Goal: Information Seeking & Learning: Learn about a topic

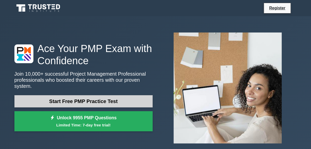
click at [117, 96] on link "Start Free PMP Practice Test" at bounding box center [83, 101] width 138 height 12
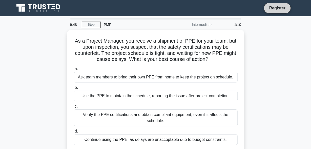
click at [273, 8] on link "Register" at bounding box center [277, 8] width 22 height 6
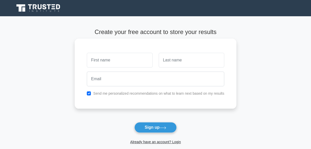
click at [101, 64] on input "text" at bounding box center [120, 60] width 66 height 15
type input "charles"
click at [172, 61] on input "text" at bounding box center [192, 60] width 66 height 15
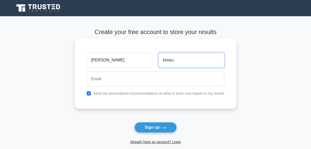
type input "kimeu"
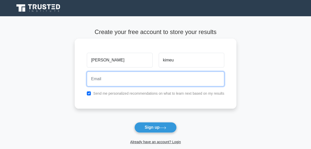
click at [109, 78] on input "email" at bounding box center [156, 78] width 138 height 15
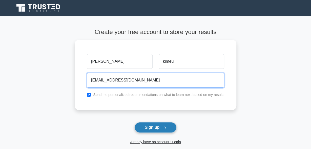
type input "charleskimeu96@gmail.com"
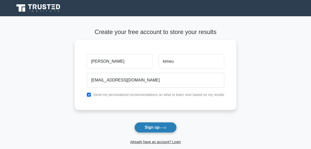
click at [165, 124] on button "Sign up" at bounding box center [155, 127] width 43 height 11
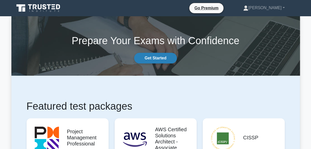
click at [162, 59] on link "Get Started" at bounding box center [155, 58] width 43 height 11
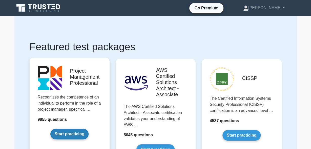
click at [73, 136] on link "Start practicing" at bounding box center [69, 133] width 38 height 11
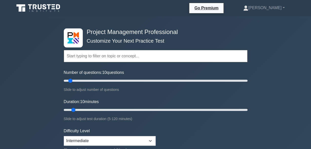
click at [126, 55] on input "text" at bounding box center [156, 56] width 184 height 12
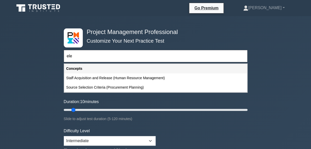
click at [126, 55] on input "ele" at bounding box center [156, 56] width 184 height 12
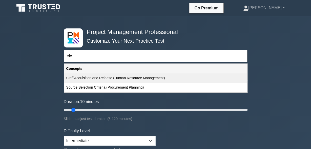
click at [113, 78] on div "Staff Acquisition and Release (Human Resource Management)" at bounding box center [155, 77] width 183 height 9
type input "Staff Acquisition and Release (Human Resource Management)"
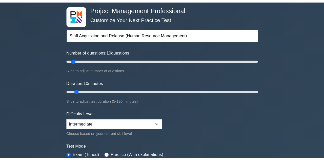
scroll to position [26, 0]
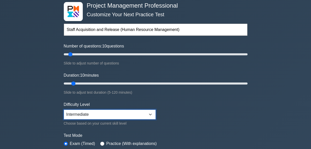
click at [64, 109] on select "Beginner Intermediate Expert" at bounding box center [110, 114] width 92 height 10
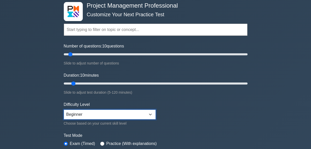
click option "Beginner" at bounding box center [0, 0] width 0 height 0
select select "expert"
click at [102, 141] on div "Practice (With explanations)" at bounding box center [128, 143] width 56 height 6
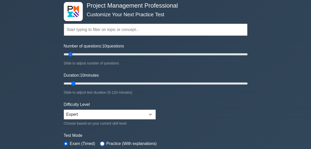
click at [100, 142] on input "radio" at bounding box center [102, 143] width 4 height 4
radio input "true"
click at [100, 142] on input "radio" at bounding box center [102, 143] width 4 height 4
click at [64, 141] on input "radio" at bounding box center [66, 143] width 4 height 4
radio input "true"
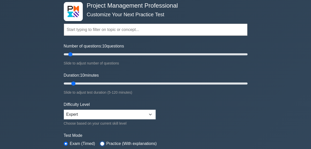
click at [100, 141] on input "radio" at bounding box center [102, 143] width 4 height 4
radio input "true"
click at [64, 141] on input "radio" at bounding box center [66, 143] width 4 height 4
radio input "true"
click at [100, 141] on input "radio" at bounding box center [102, 143] width 4 height 4
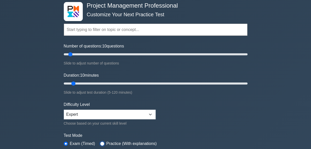
radio input "true"
click at [64, 141] on input "radio" at bounding box center [66, 143] width 4 height 4
radio input "true"
click at [288, 140] on div "Project Management Professional Customize Your Next Practice Test Topics Scope …" at bounding box center [155, 144] width 311 height 309
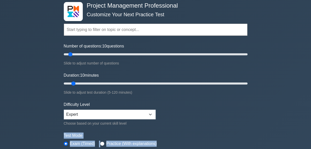
click at [288, 140] on div "Project Management Professional Customize Your Next Practice Test Topics Scope …" at bounding box center [155, 144] width 311 height 309
click at [102, 143] on input "radio" at bounding box center [102, 143] width 4 height 4
radio input "true"
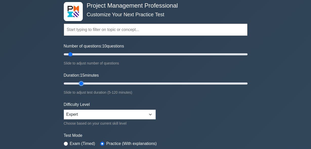
type input "15"
click at [81, 81] on input "Duration: 15 minutes" at bounding box center [156, 83] width 184 height 6
click at [82, 52] on input "Number of questions: 25 questions" at bounding box center [156, 54] width 184 height 6
click at [68, 53] on input "Number of questions: 10 questions" at bounding box center [156, 54] width 184 height 6
type input "5"
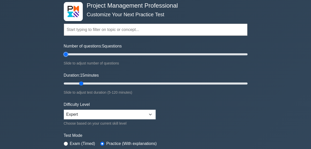
click at [66, 54] on input "Number of questions: 5 questions" at bounding box center [156, 54] width 184 height 6
click at [78, 19] on div "Topics Scope Management Time Management Cost Management Quality Management Risk…" at bounding box center [156, 22] width 184 height 29
click at [78, 33] on input "text" at bounding box center [156, 30] width 184 height 12
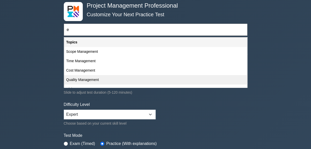
click at [74, 80] on div "Quality Management" at bounding box center [155, 79] width 183 height 9
type input "Quality Management"
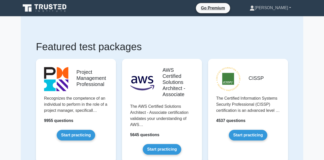
click at [290, 8] on link "[PERSON_NAME]" at bounding box center [271, 8] width 66 height 10
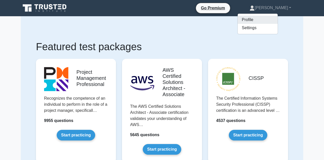
click at [268, 18] on link "Profile" at bounding box center [258, 20] width 40 height 8
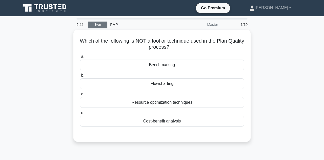
click at [95, 23] on link "Stop" at bounding box center [97, 25] width 19 height 6
